Goal: Transaction & Acquisition: Book appointment/travel/reservation

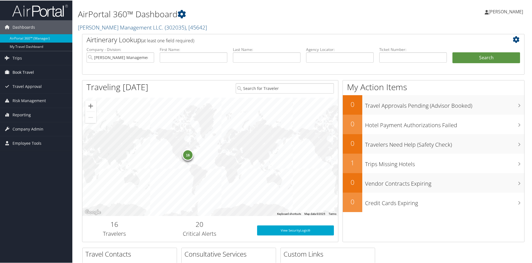
click at [18, 71] on span "Book Travel" at bounding box center [23, 72] width 21 height 14
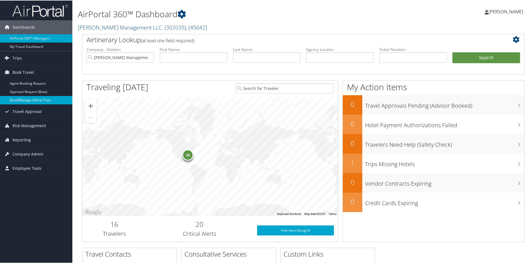
click at [25, 101] on link "Book/Manage Online Trips" at bounding box center [36, 100] width 72 height 8
